Goal: Task Accomplishment & Management: Manage account settings

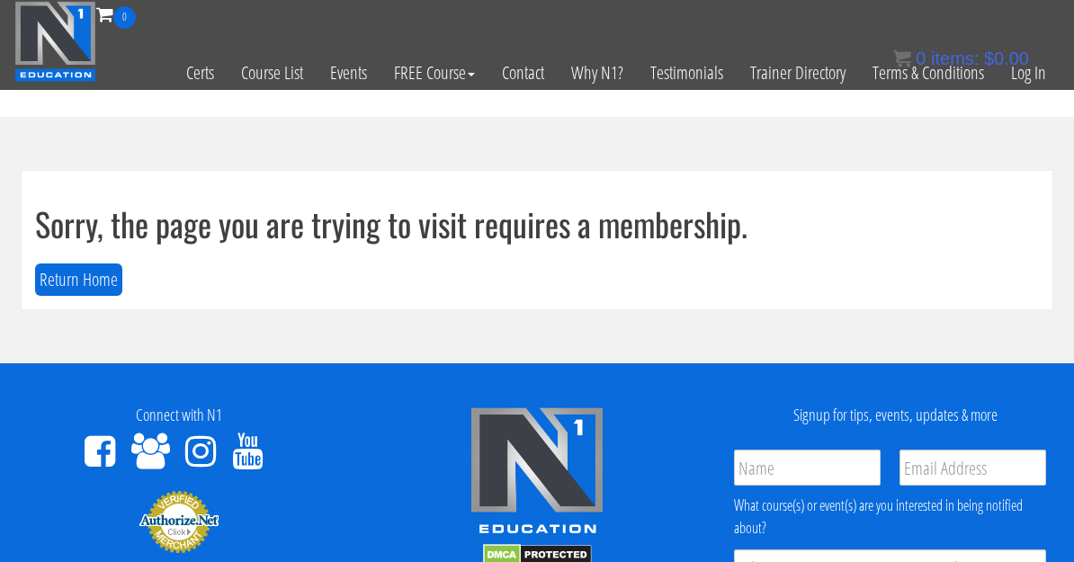
click at [749, 74] on link "Log In" at bounding box center [1029, 73] width 62 height 88
click at [749, 84] on link "Log In" at bounding box center [1029, 73] width 62 height 88
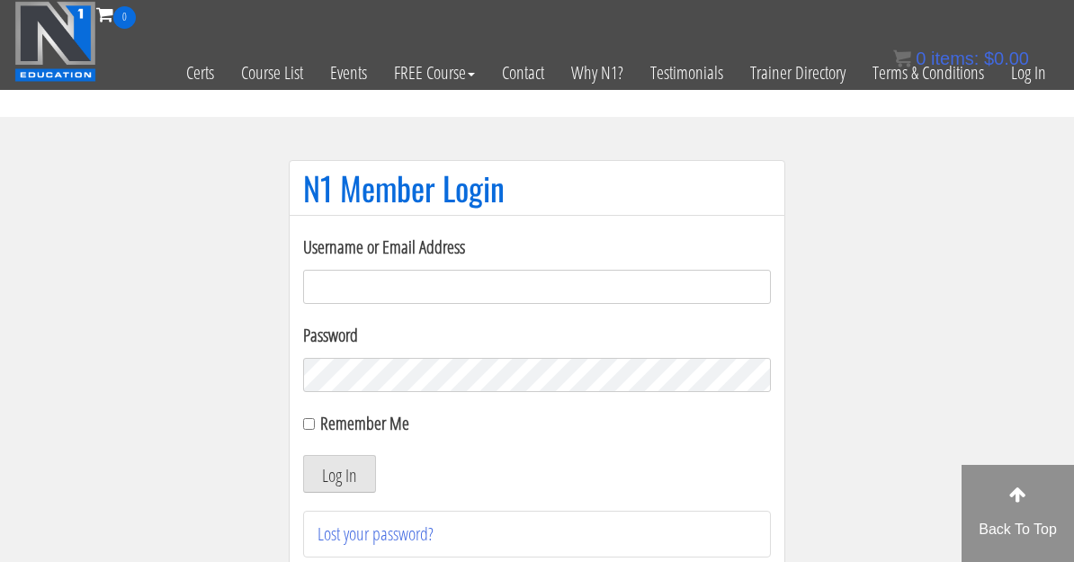
click at [591, 302] on input "Username or Email Address" at bounding box center [537, 287] width 468 height 34
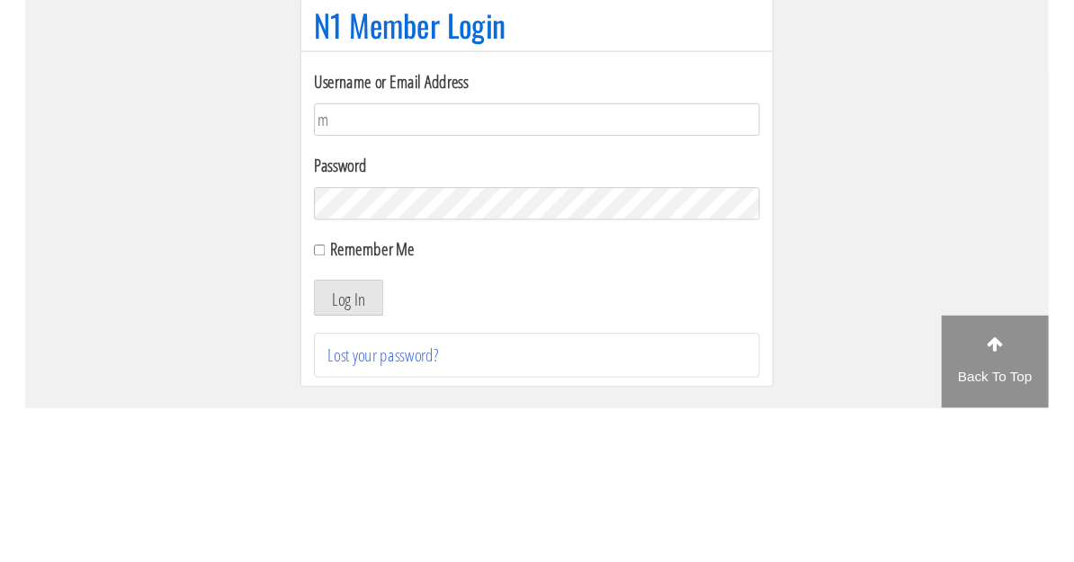
scroll to position [162, 0]
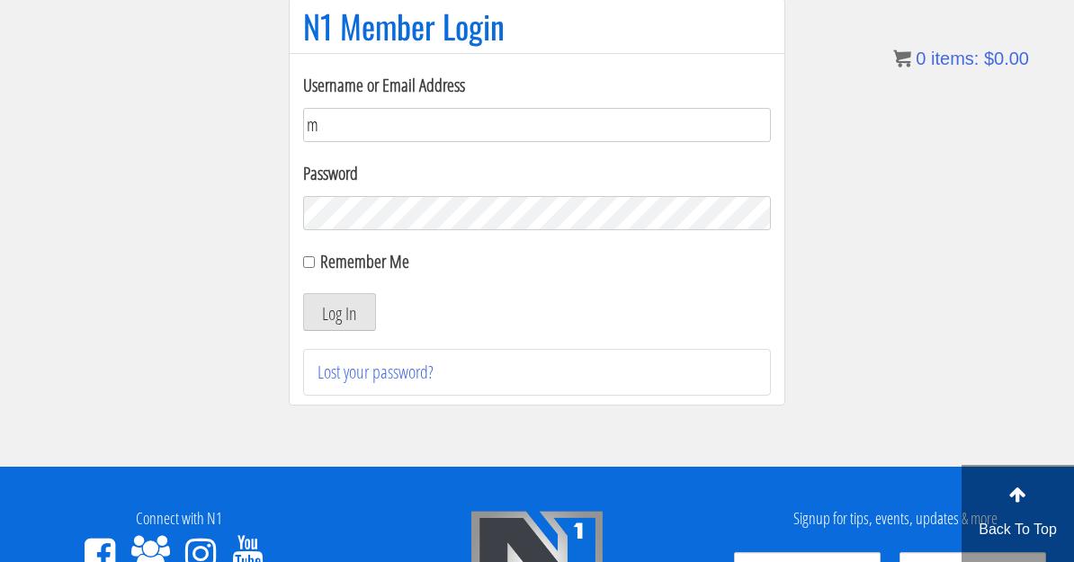
type input "matheo972stp@gmail.com"
click at [326, 279] on form "Username or Email Address matheo972stp@gmail.com Password Remember Me Log In" at bounding box center [537, 201] width 468 height 259
click at [324, 256] on label "Remember Me" at bounding box center [364, 261] width 89 height 24
click at [315, 256] on input "Remember Me" at bounding box center [309, 262] width 12 height 12
checkbox input "true"
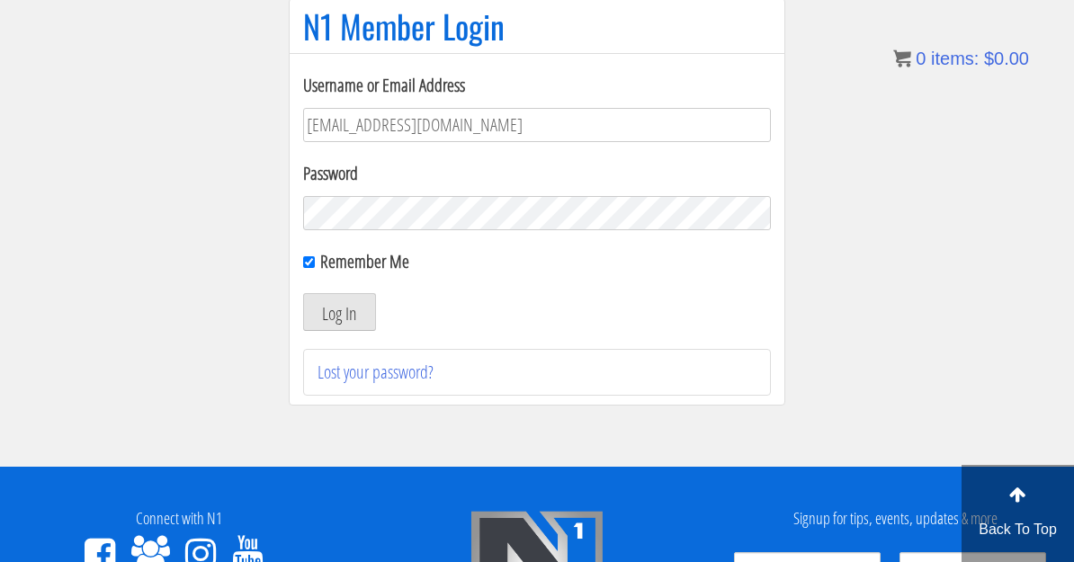
click at [363, 318] on button "Log In" at bounding box center [339, 312] width 73 height 38
click at [341, 308] on button "Log In" at bounding box center [339, 312] width 73 height 38
click at [326, 322] on button "Log In" at bounding box center [339, 312] width 73 height 38
click at [336, 316] on button "Log In" at bounding box center [339, 312] width 73 height 38
click at [340, 319] on button "Log In" at bounding box center [339, 312] width 73 height 38
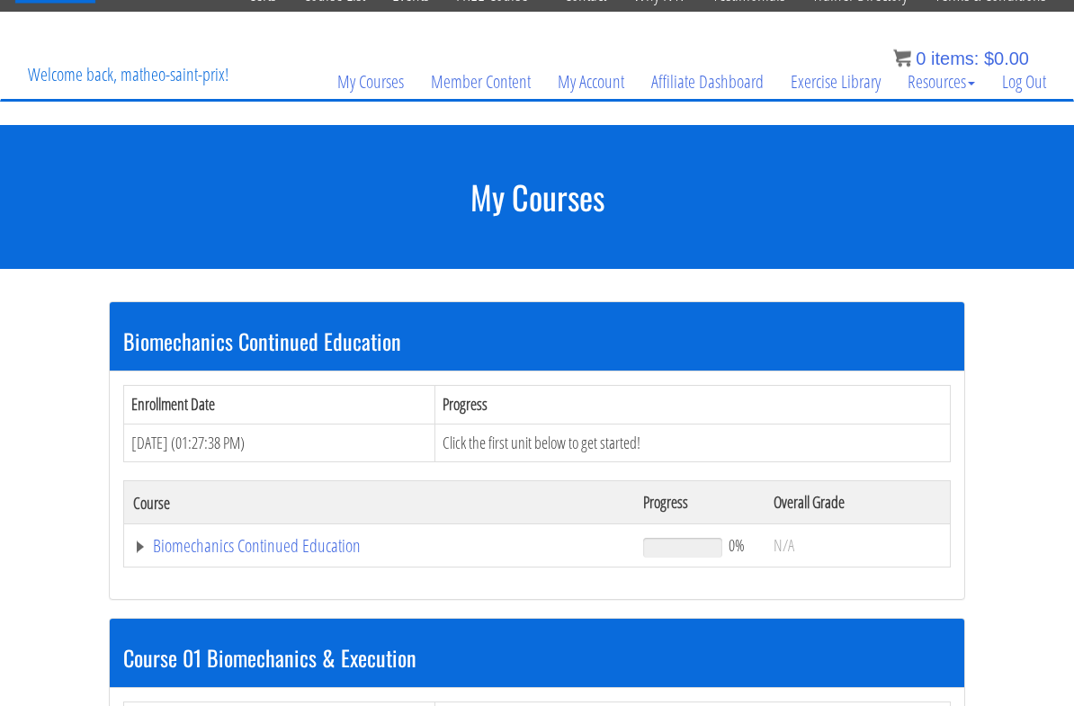
scroll to position [76, 0]
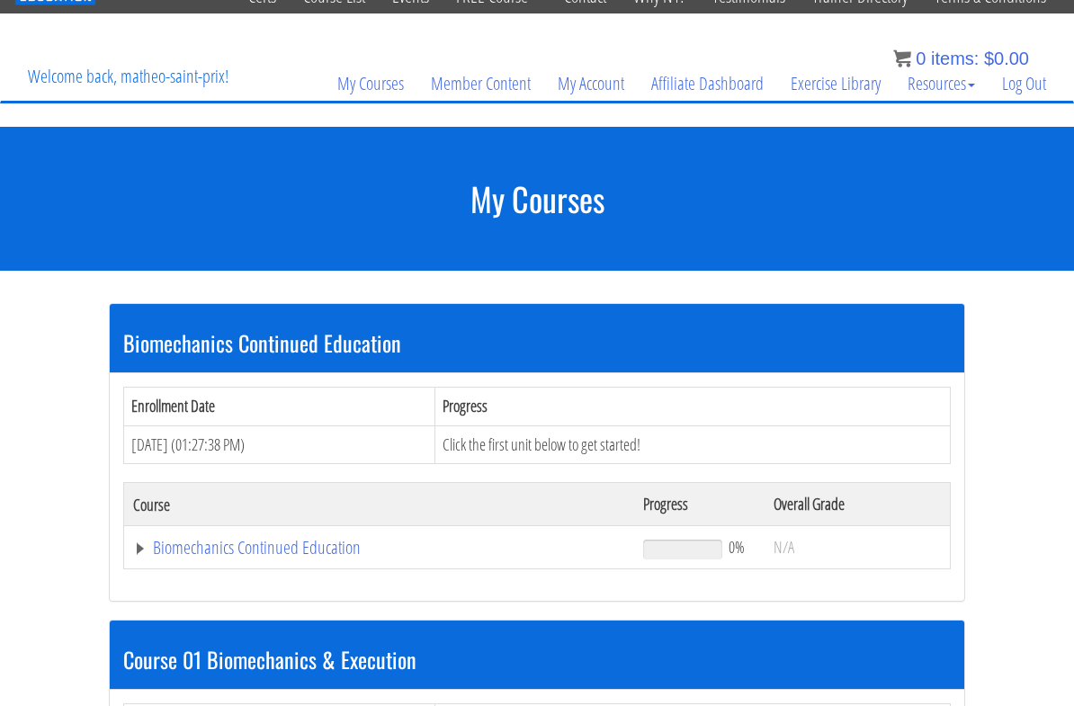
click at [348, 539] on link "Biomechanics Continued Education" at bounding box center [379, 548] width 492 height 18
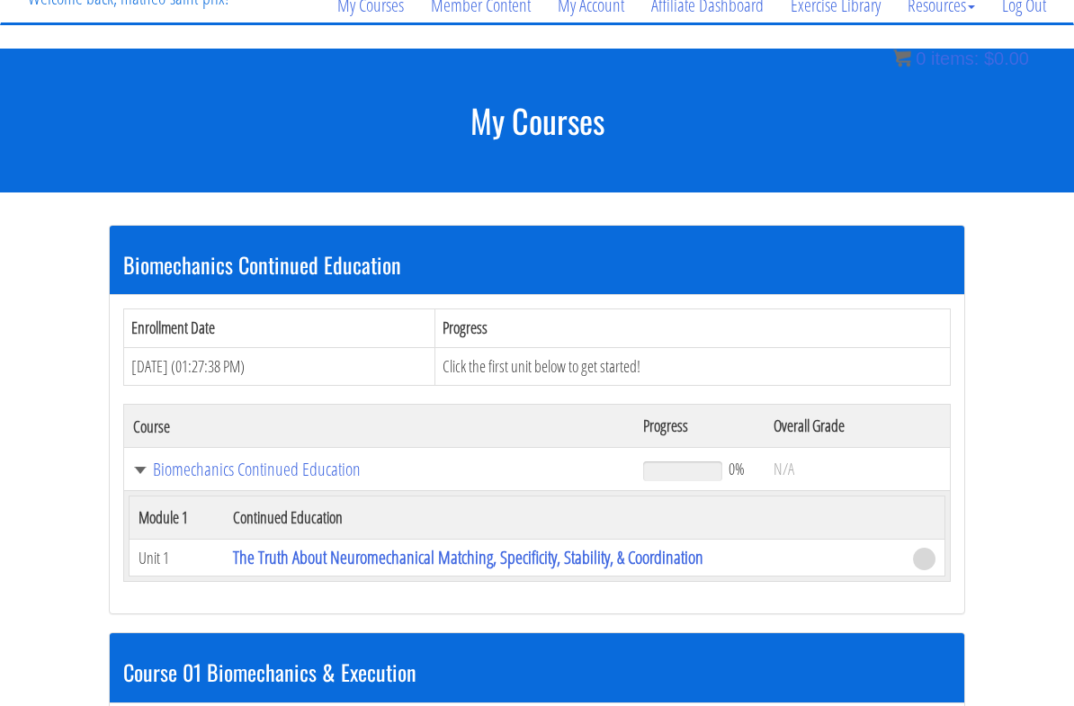
scroll to position [162, 0]
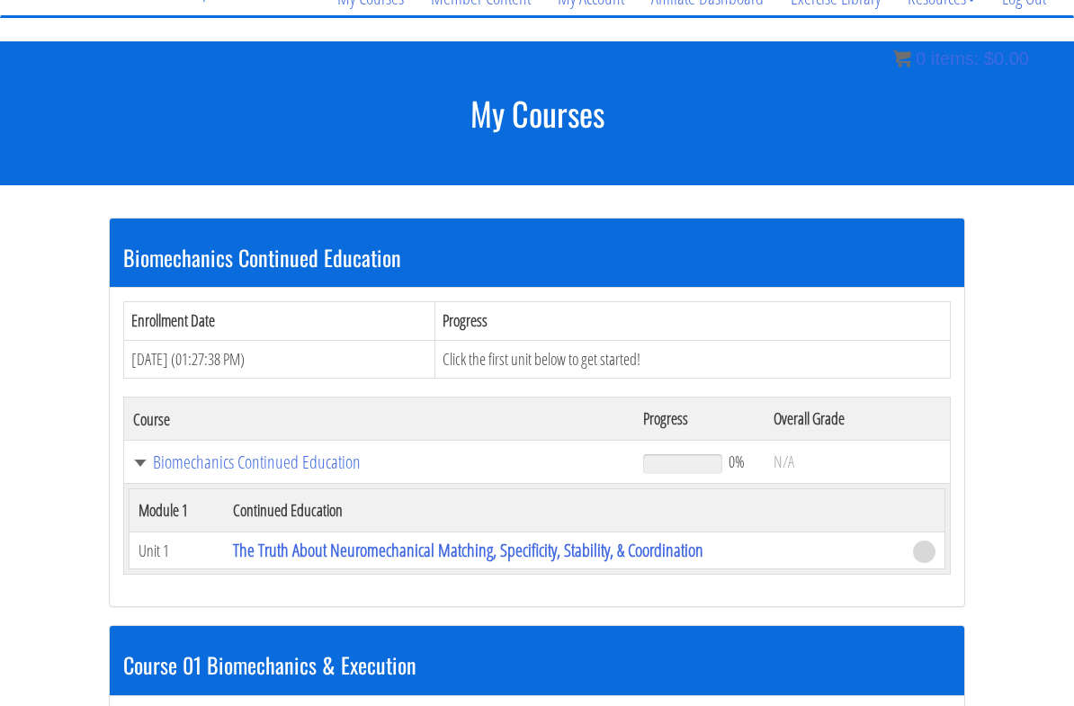
click at [233, 471] on link "Biomechanics Continued Education" at bounding box center [379, 462] width 492 height 18
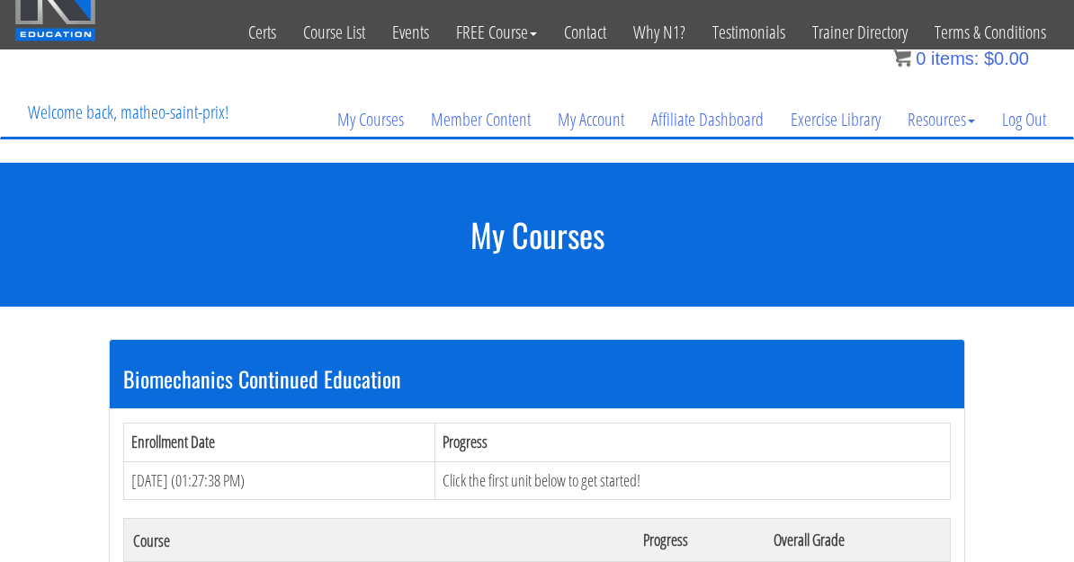
scroll to position [0, 0]
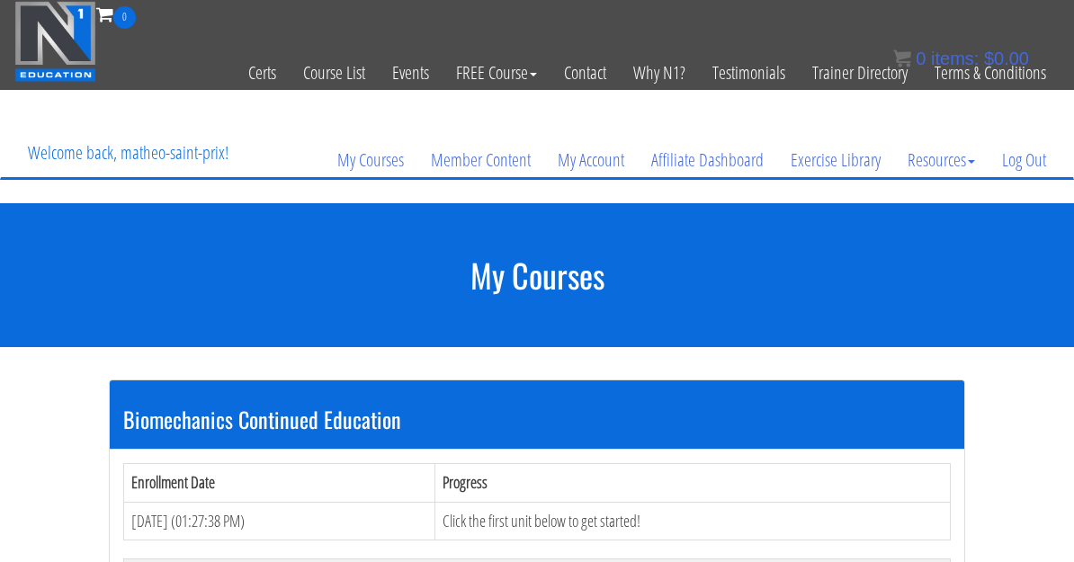
click at [360, 172] on link "My Courses" at bounding box center [371, 160] width 94 height 86
click at [369, 161] on link "My Courses" at bounding box center [371, 160] width 94 height 86
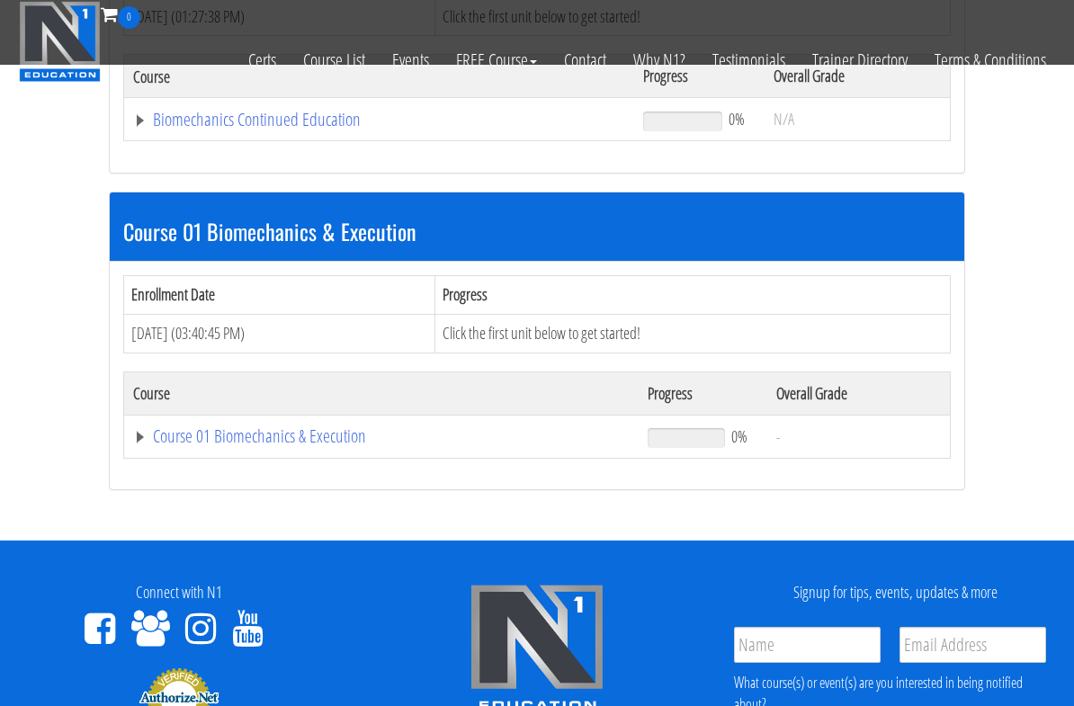
scroll to position [393, 0]
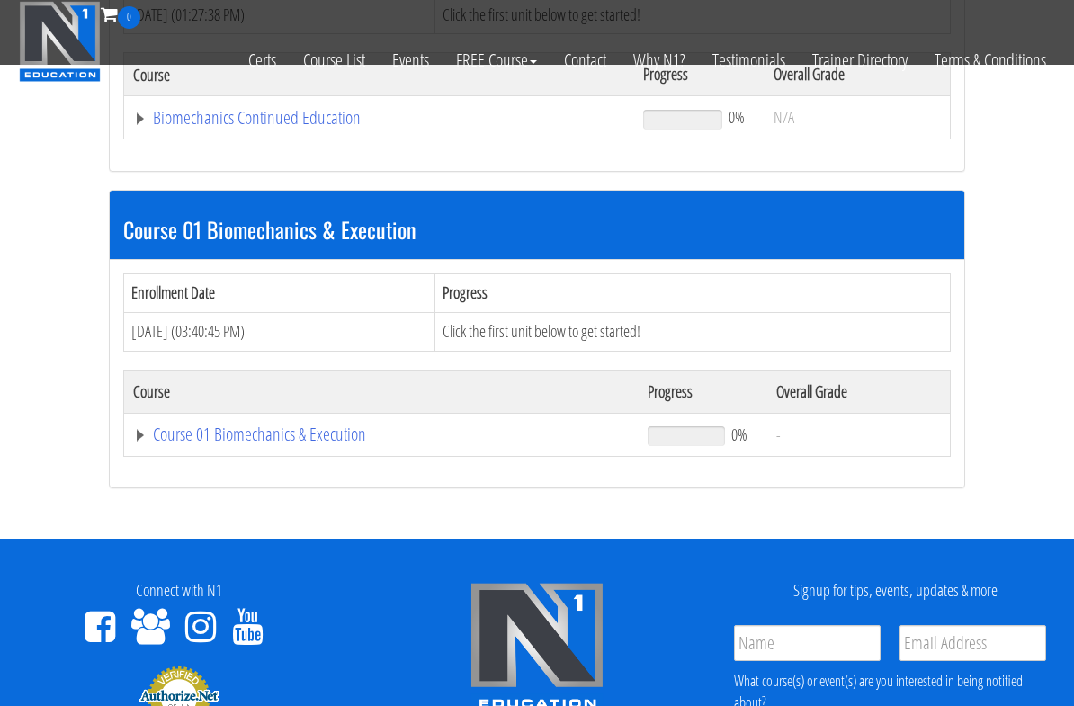
click at [337, 127] on link "Course 01 Biomechanics & Execution" at bounding box center [379, 118] width 492 height 18
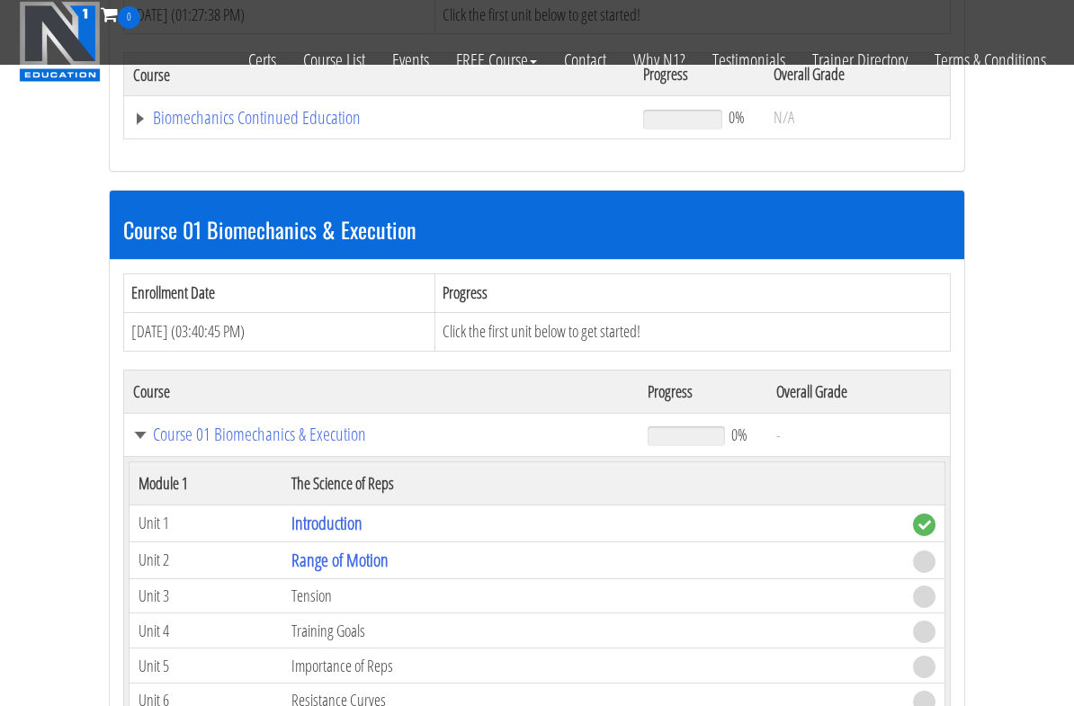
click at [323, 429] on link "Course 01 Biomechanics & Execution" at bounding box center [381, 435] width 497 height 18
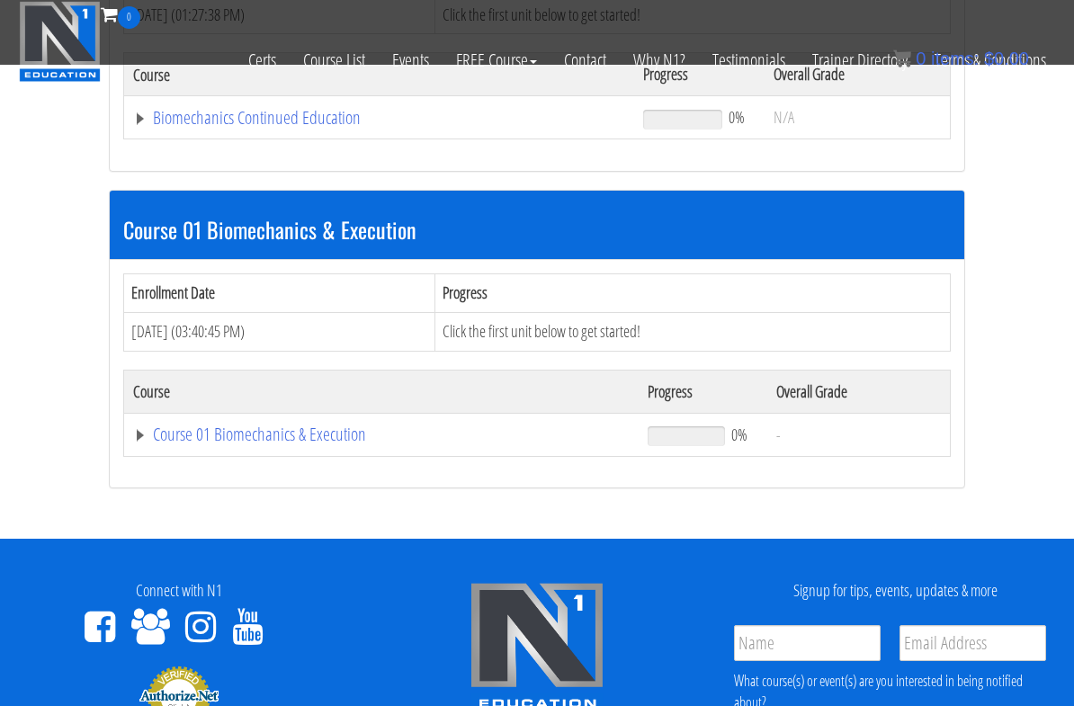
click at [352, 127] on link "Course 01 Biomechanics & Execution" at bounding box center [379, 118] width 492 height 18
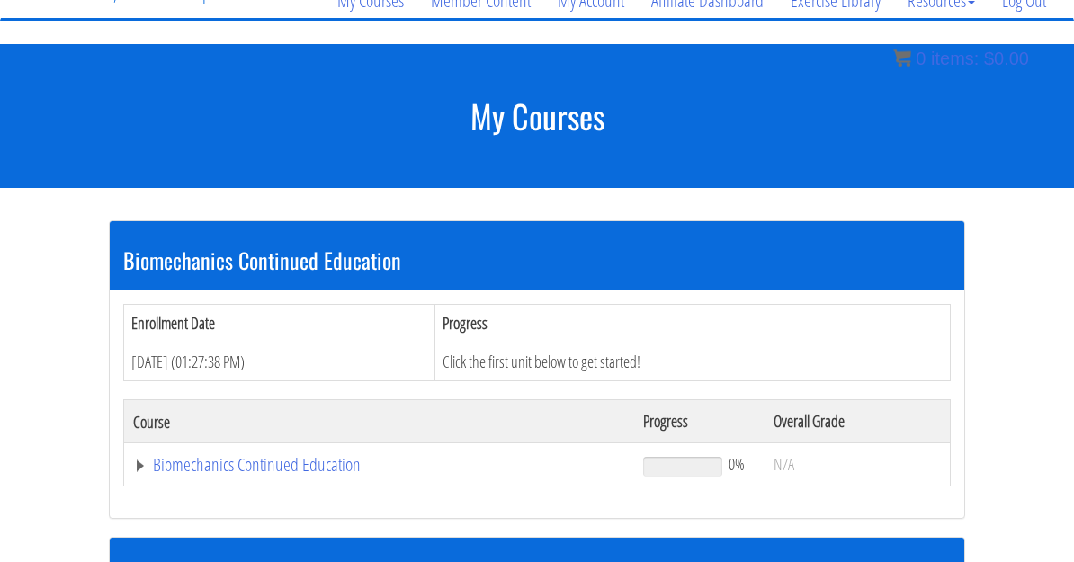
scroll to position [159, 0]
click at [291, 460] on link "Biomechanics Continued Education" at bounding box center [379, 465] width 492 height 18
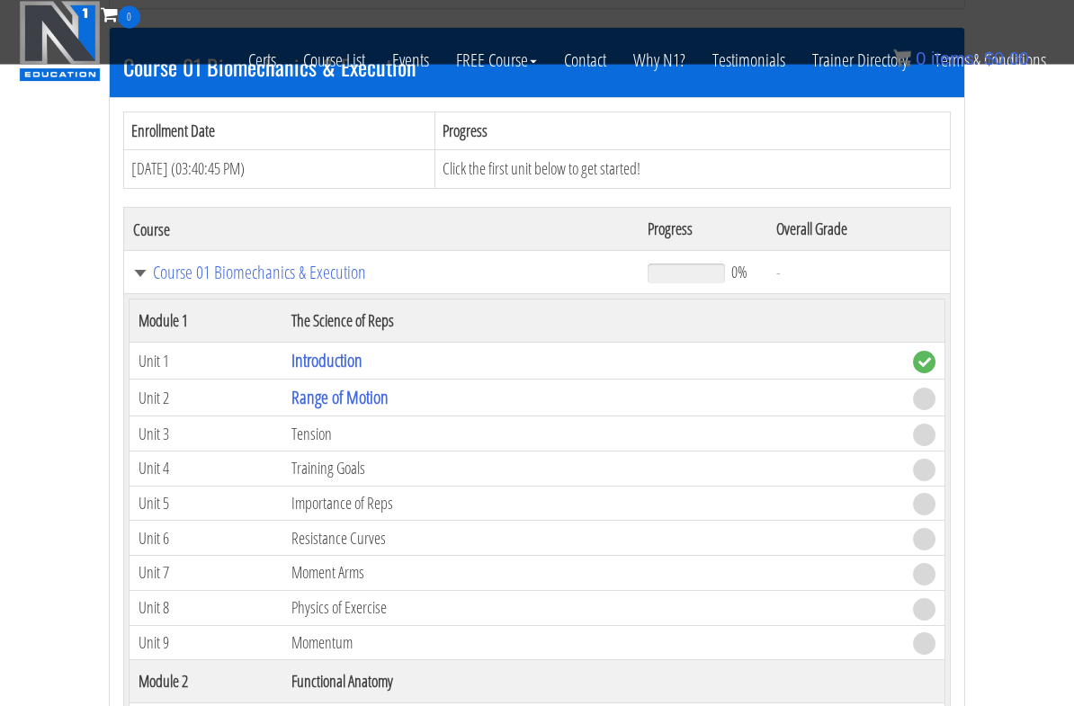
scroll to position [647, 0]
click at [873, 408] on td "Range of Motion" at bounding box center [594, 398] width 622 height 37
click at [309, 404] on link "Range of Motion" at bounding box center [340, 397] width 97 height 24
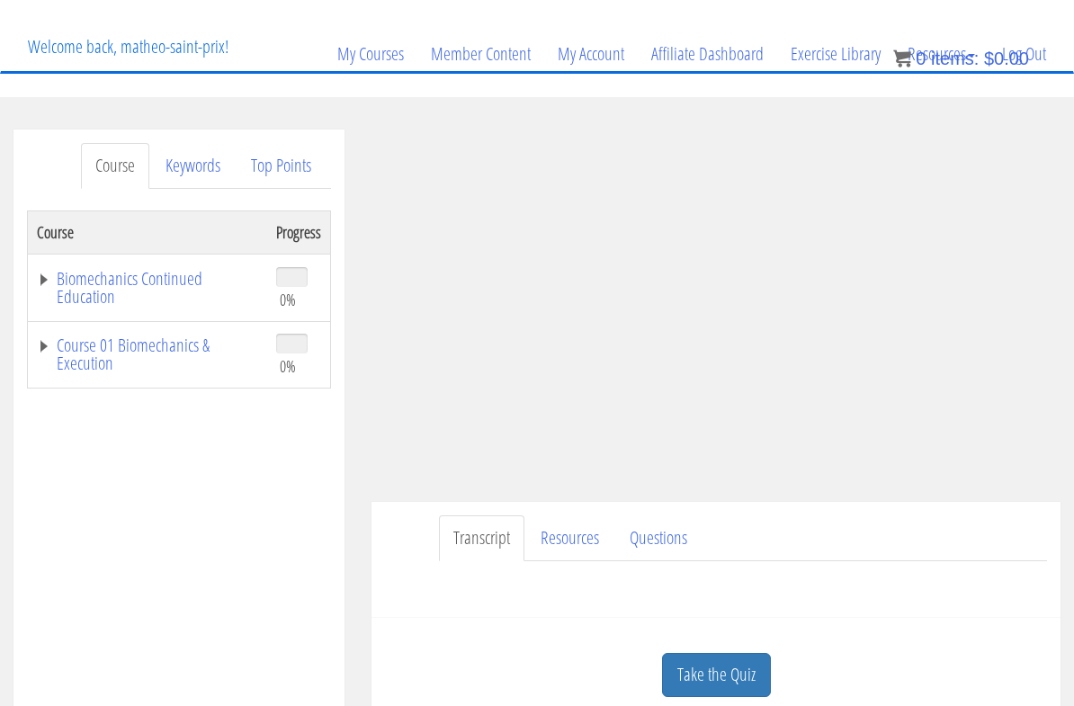
scroll to position [107, 0]
click at [994, 605] on div "Take the Quiz" at bounding box center [716, 674] width 662 height 87
click at [594, 548] on link "Resources" at bounding box center [569, 538] width 87 height 46
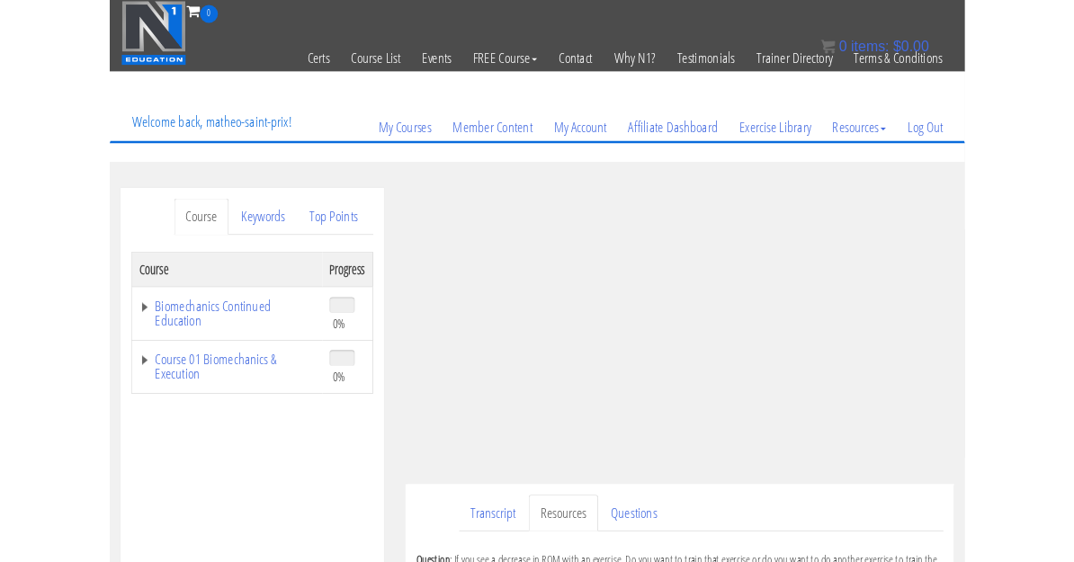
scroll to position [11, 0]
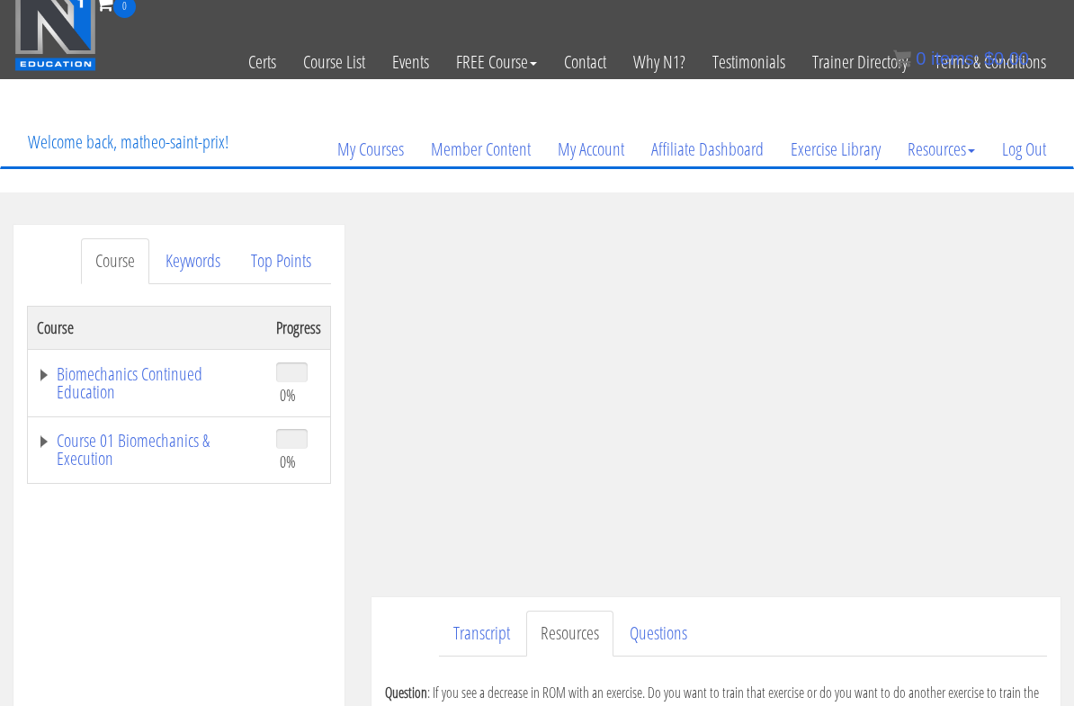
click at [211, 269] on link "Keywords" at bounding box center [193, 261] width 84 height 46
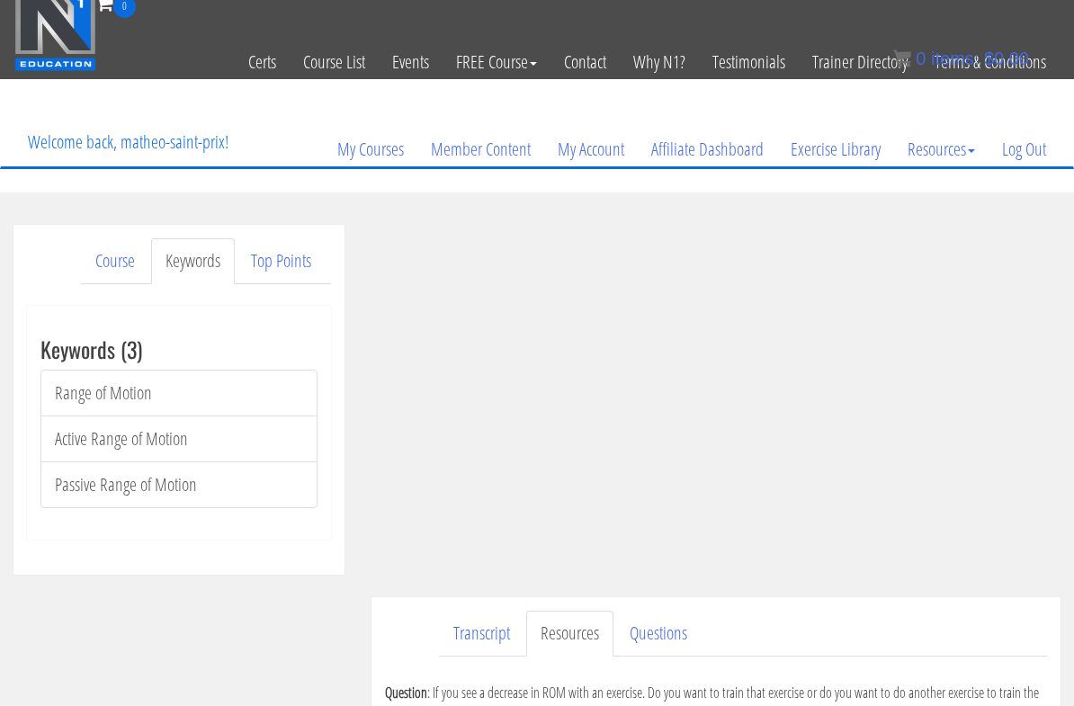
click at [166, 455] on link "Active Range of Motion" at bounding box center [178, 439] width 277 height 47
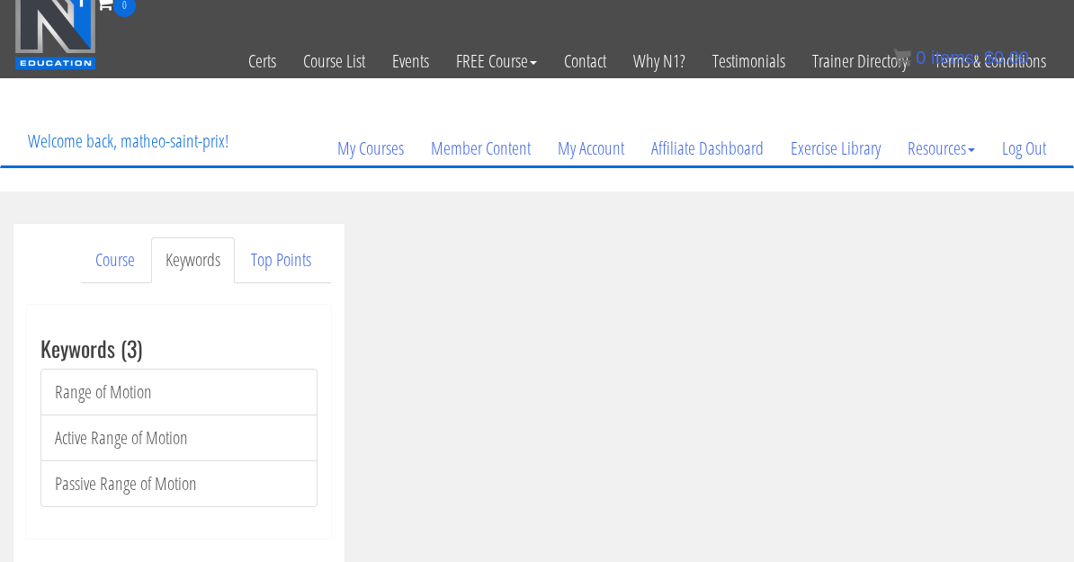
scroll to position [104, 0]
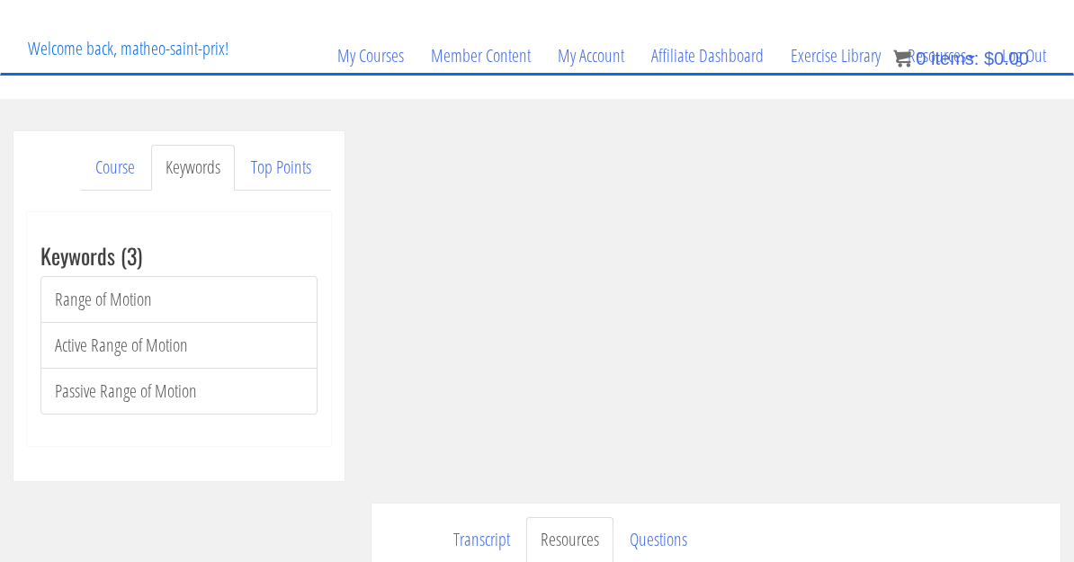
click at [177, 393] on link "Passive Range of Motion" at bounding box center [178, 391] width 277 height 47
click at [96, 304] on link "Range of Motion" at bounding box center [178, 299] width 277 height 47
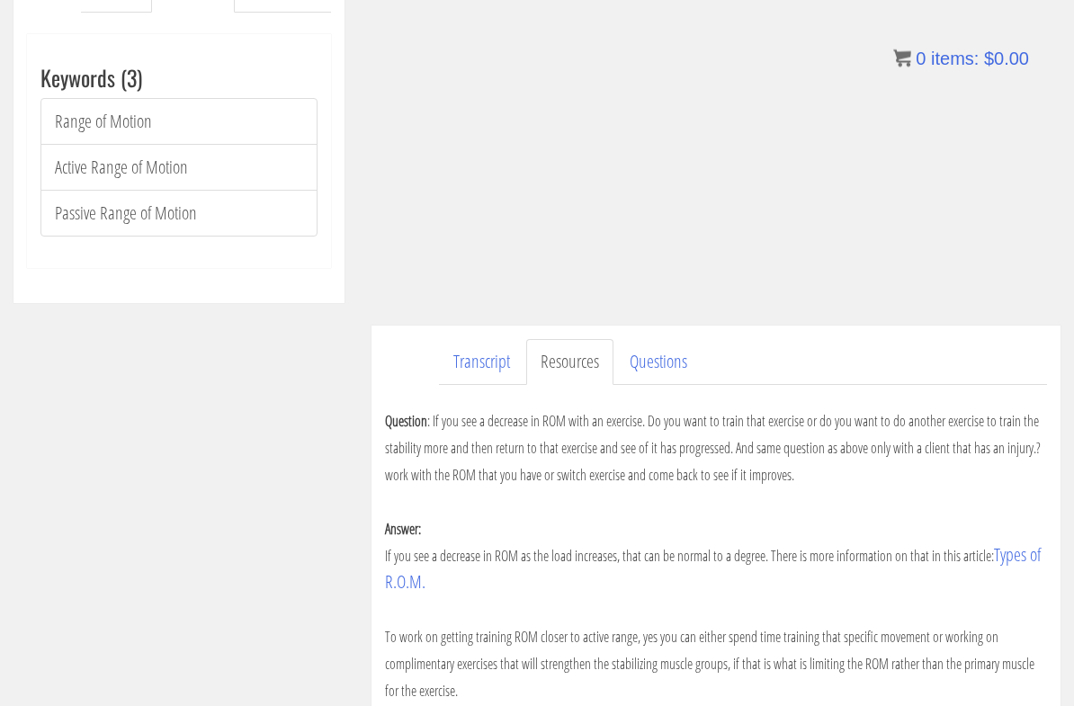
click at [485, 353] on link "Transcript" at bounding box center [481, 363] width 85 height 46
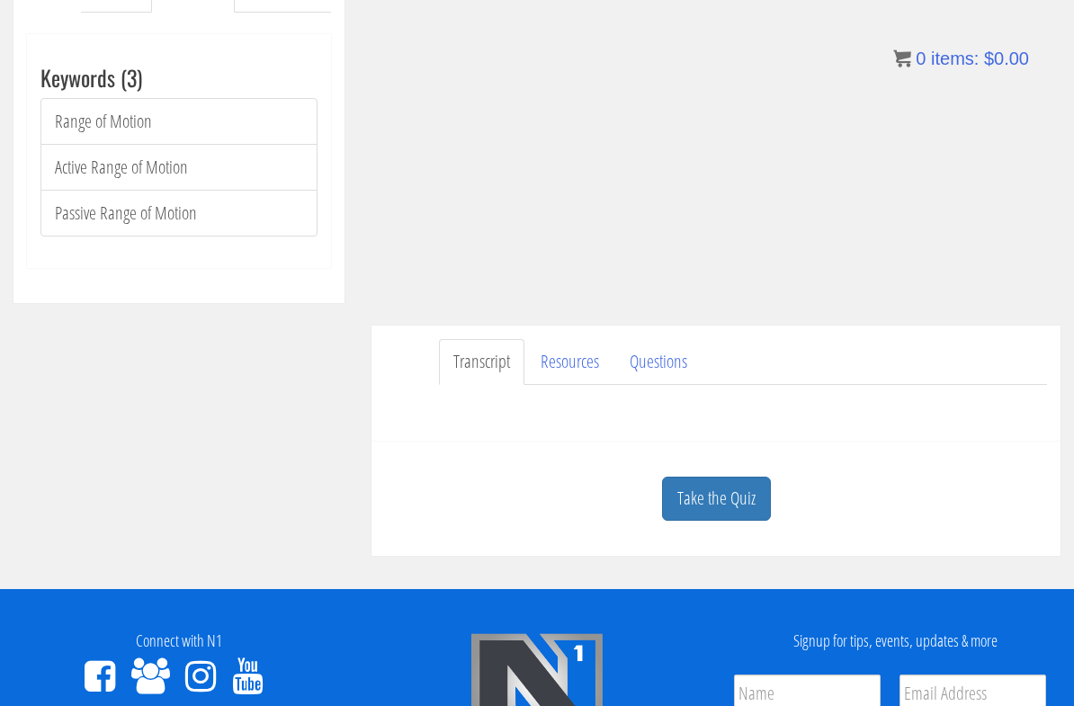
click at [718, 519] on link "Take the Quiz" at bounding box center [716, 499] width 109 height 44
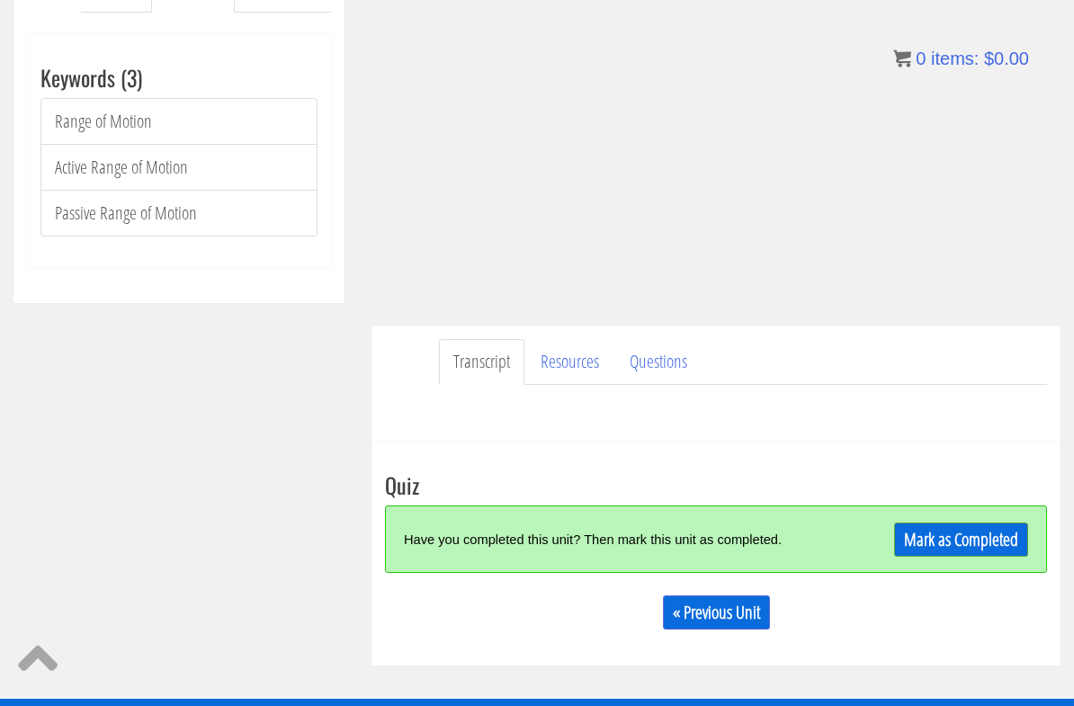
click at [660, 376] on link "Questions" at bounding box center [658, 362] width 86 height 46
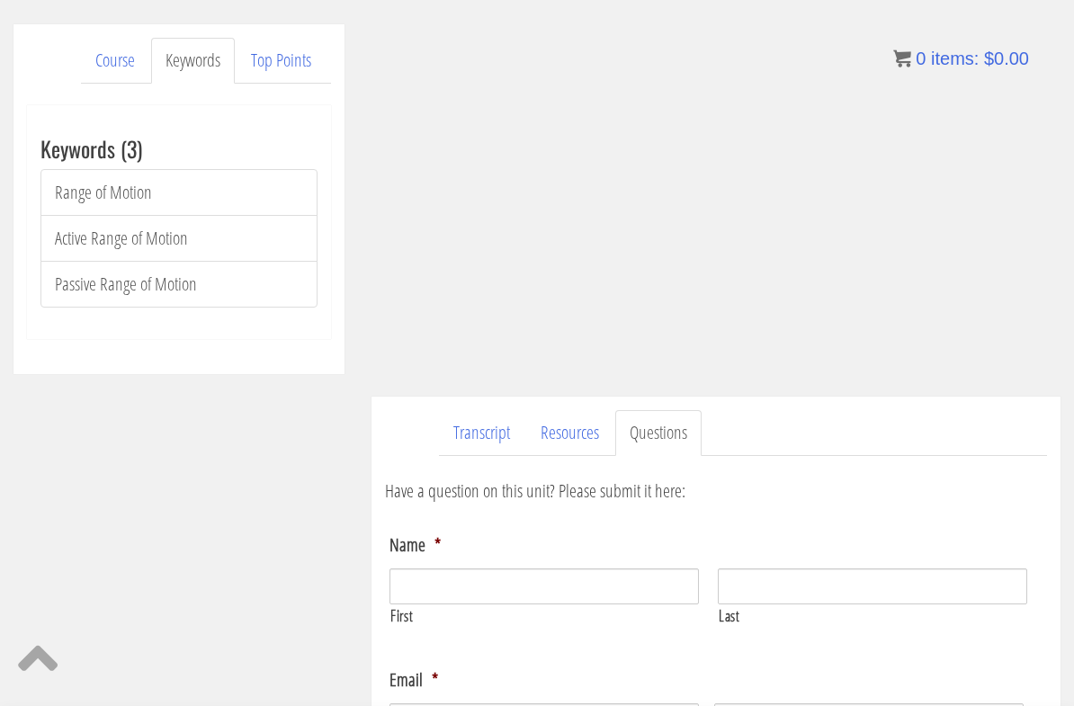
scroll to position [198, 0]
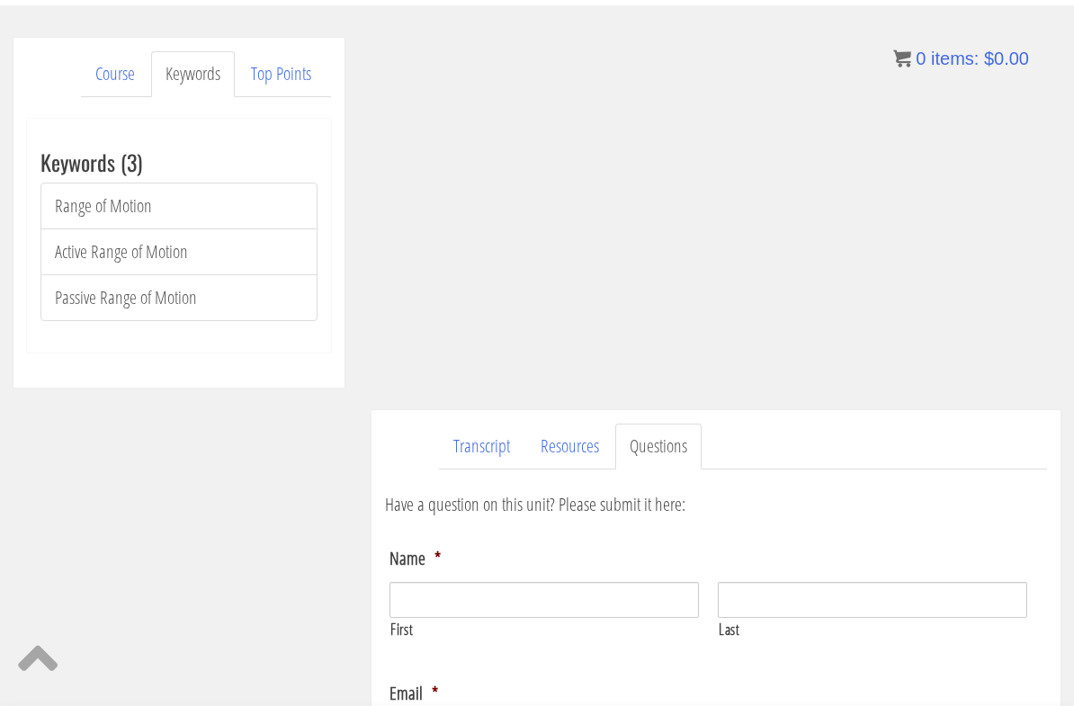
click at [489, 462] on link "Transcript" at bounding box center [481, 447] width 85 height 46
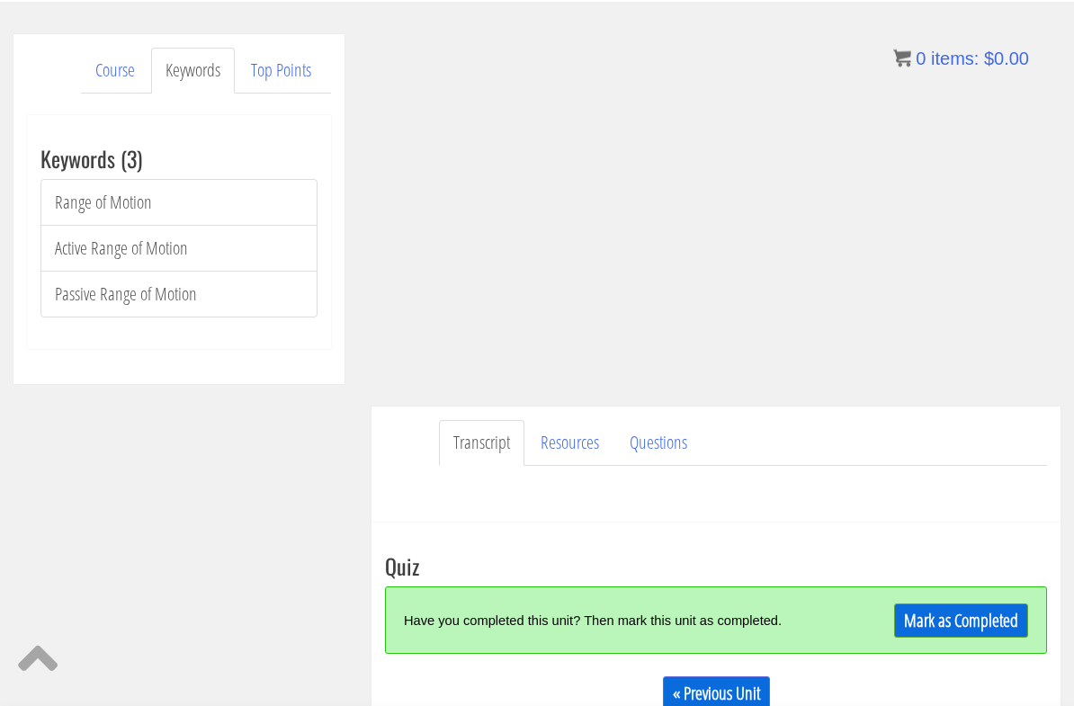
scroll to position [295, 0]
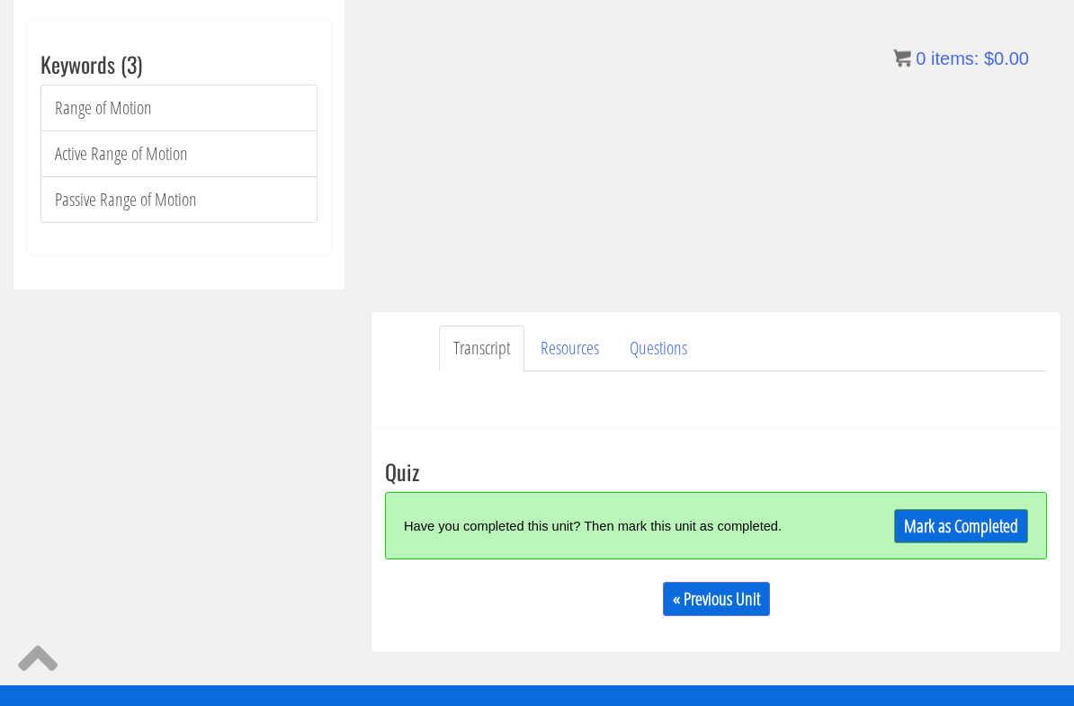
click at [977, 516] on link "Mark as Completed" at bounding box center [961, 527] width 134 height 34
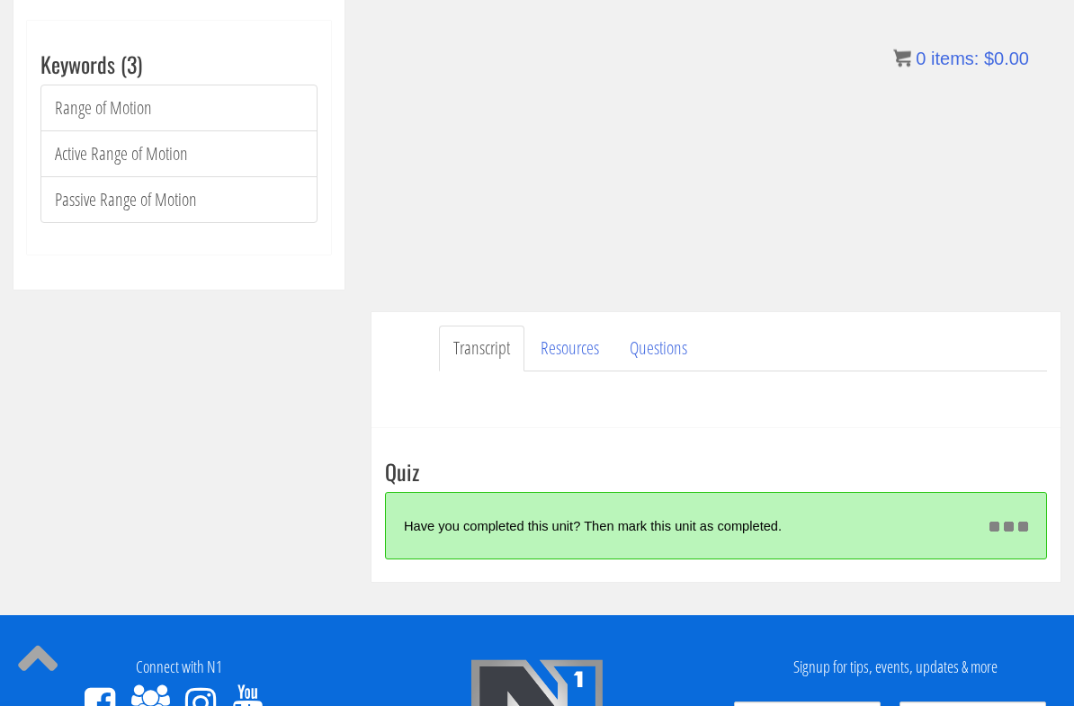
scroll to position [296, 0]
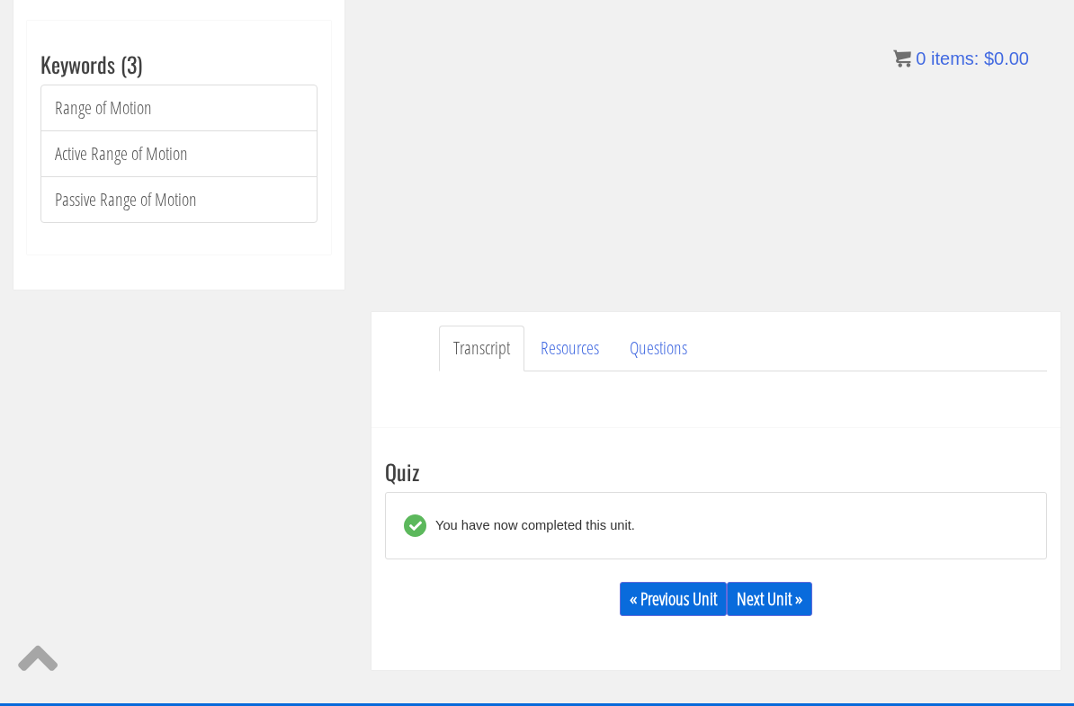
click at [790, 588] on link "Next Unit »" at bounding box center [769, 599] width 85 height 34
